Goal: Information Seeking & Learning: Learn about a topic

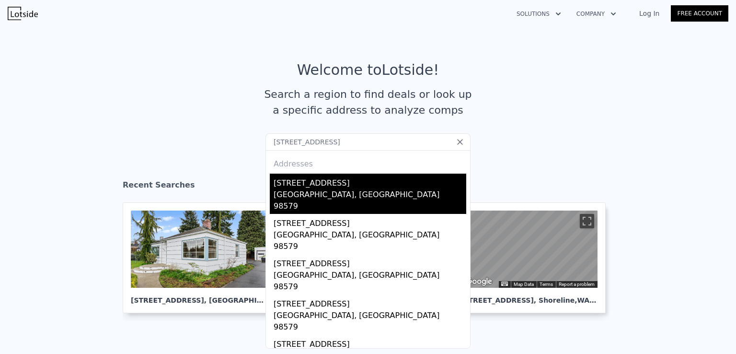
type input "[STREET_ADDRESS]"
click at [311, 187] on div "[STREET_ADDRESS]" at bounding box center [370, 181] width 193 height 15
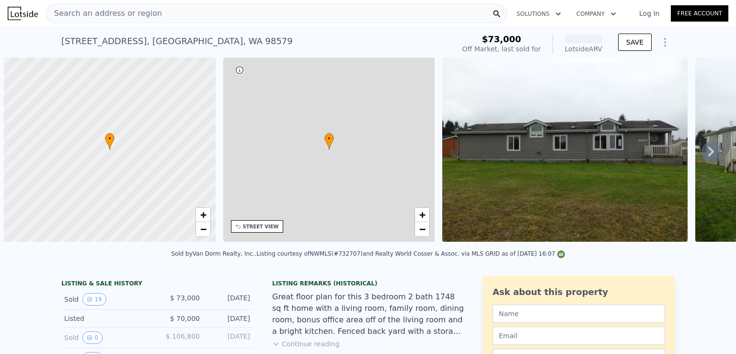
scroll to position [0, 4]
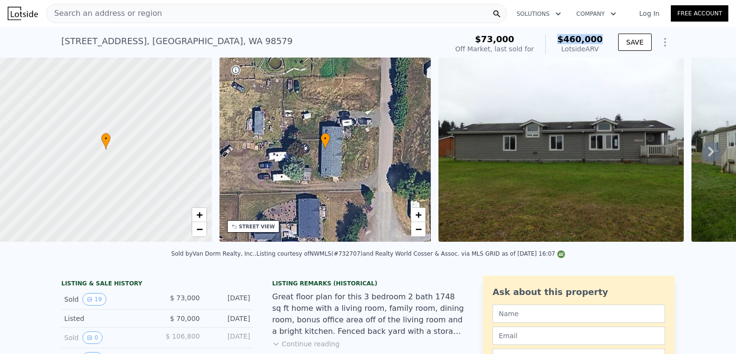
drag, startPoint x: 566, startPoint y: 37, endPoint x: 603, endPoint y: 36, distance: 36.9
click at [603, 36] on div "$73,000 Off Market, last sold for $460,000 Lotside ARV" at bounding box center [529, 44] width 155 height 27
copy span "$460,000"
click at [153, 11] on div "Search an address or region" at bounding box center [276, 13] width 461 height 19
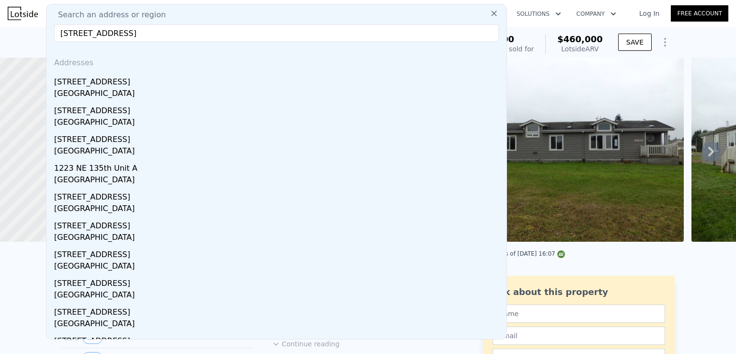
type input "[STREET_ADDRESS]"
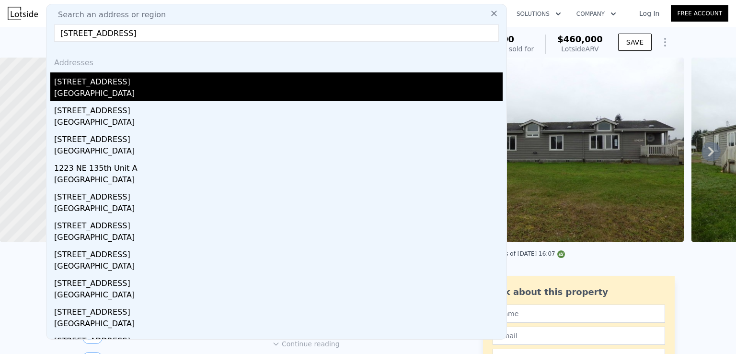
click at [189, 79] on div "[STREET_ADDRESS]" at bounding box center [278, 79] width 449 height 15
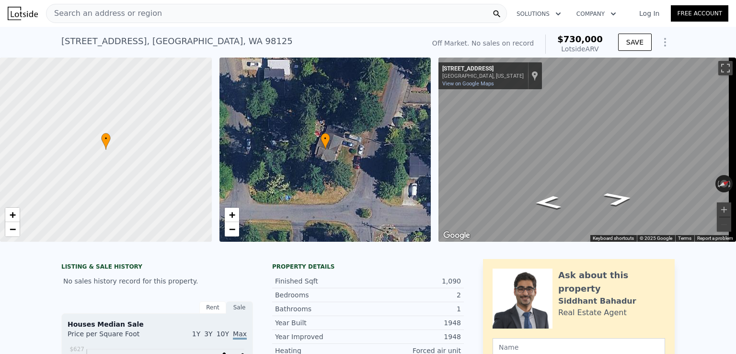
click at [583, 35] on span "$730,000" at bounding box center [581, 39] width 46 height 10
copy span "$730,000"
